Goal: Task Accomplishment & Management: Manage account settings

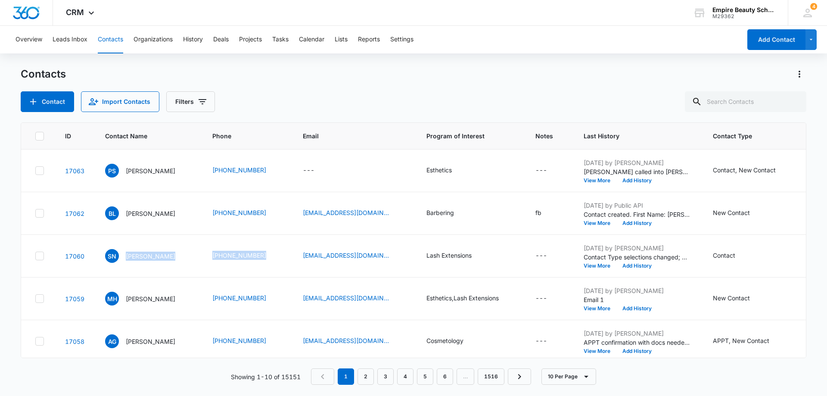
click at [584, 178] on button "View More" at bounding box center [600, 180] width 33 height 5
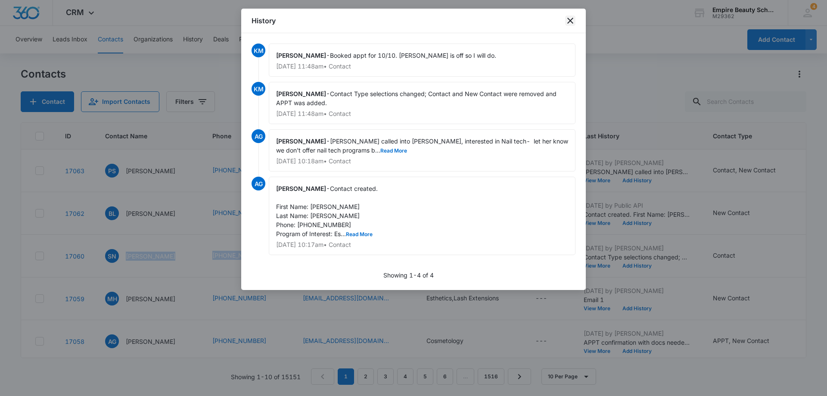
click at [570, 21] on icon "close" at bounding box center [570, 21] width 6 height 6
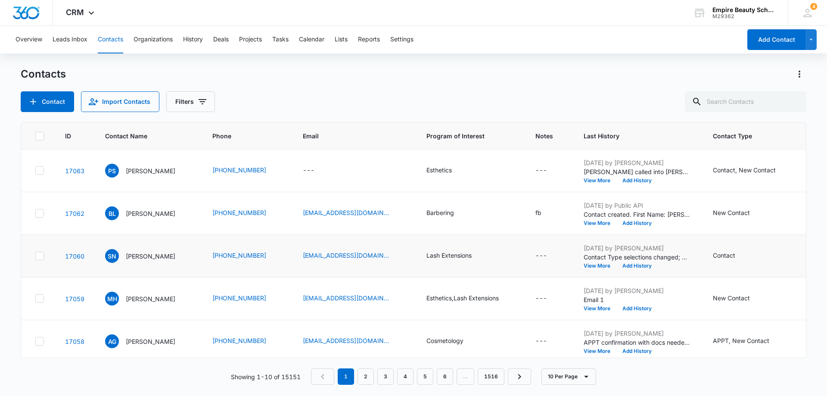
click at [574, 253] on td "[DATE] by [PERSON_NAME] Contact Type selections changed; New Contact was remove…" at bounding box center [638, 256] width 129 height 43
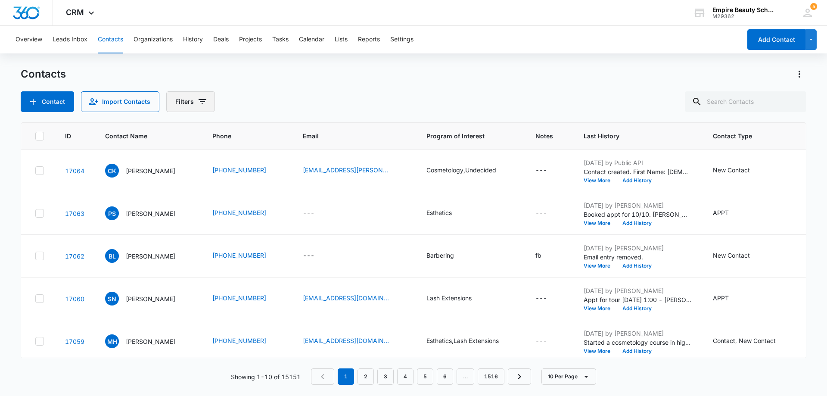
click at [200, 100] on icon "Filters" at bounding box center [203, 101] width 8 height 5
click at [814, 13] on icon at bounding box center [807, 12] width 13 height 13
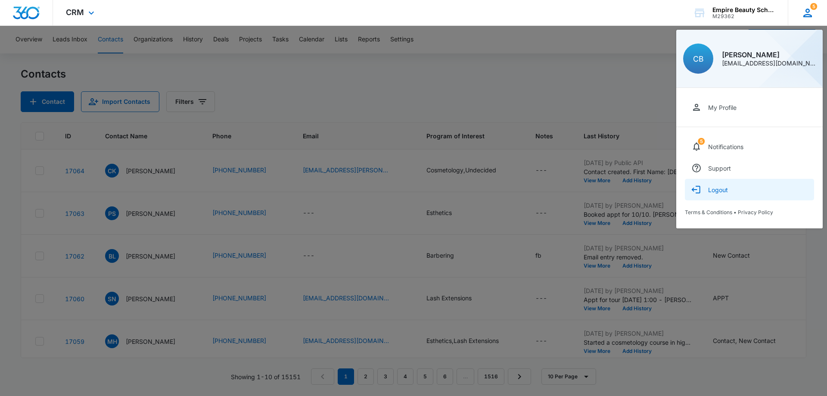
click at [725, 189] on div "Logout" at bounding box center [718, 189] width 20 height 7
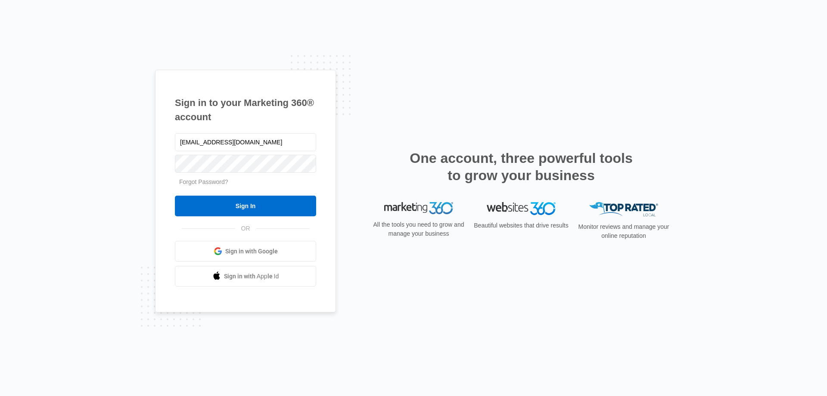
drag, startPoint x: 200, startPoint y: 143, endPoint x: 175, endPoint y: 148, distance: 25.4
click at [174, 147] on div "Sign in to your Marketing 360® account cbarton@empirebeautyschools.com Forgot P…" at bounding box center [245, 191] width 181 height 243
type input "kmaleski@empirebeautyschools.com"
click at [175, 196] on input "Sign In" at bounding box center [245, 206] width 141 height 21
